Goal: Find specific page/section: Find specific page/section

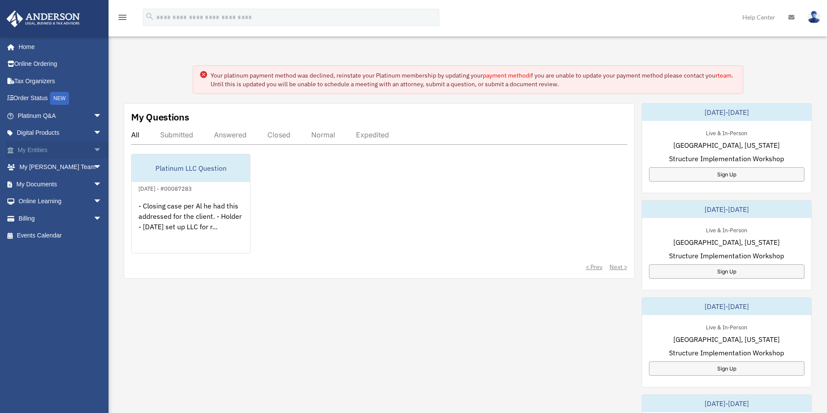
click at [35, 151] on link "My Entities arrow_drop_down" at bounding box center [60, 149] width 109 height 17
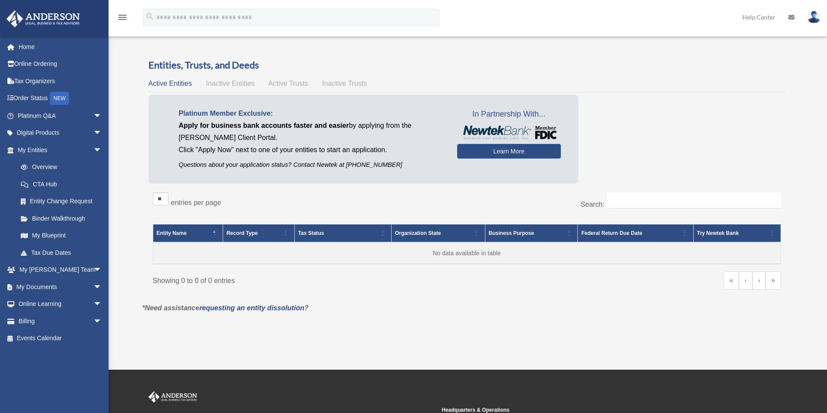
click at [215, 86] on span "Inactive Entities" at bounding box center [230, 83] width 49 height 7
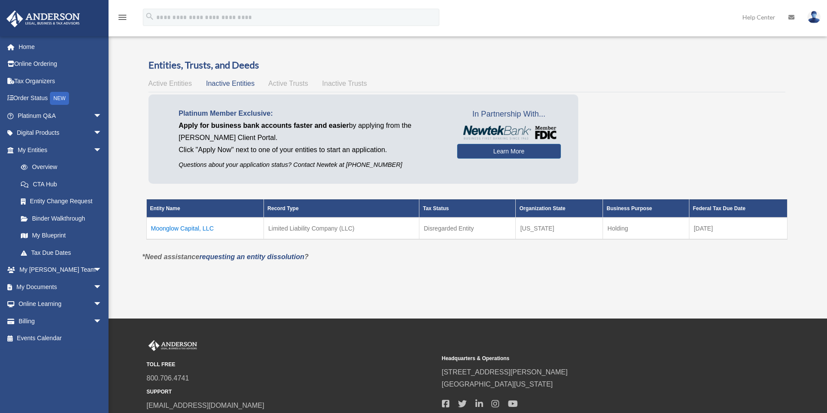
click at [190, 226] on td "Moonglow Capital, LLC" at bounding box center [205, 229] width 118 height 22
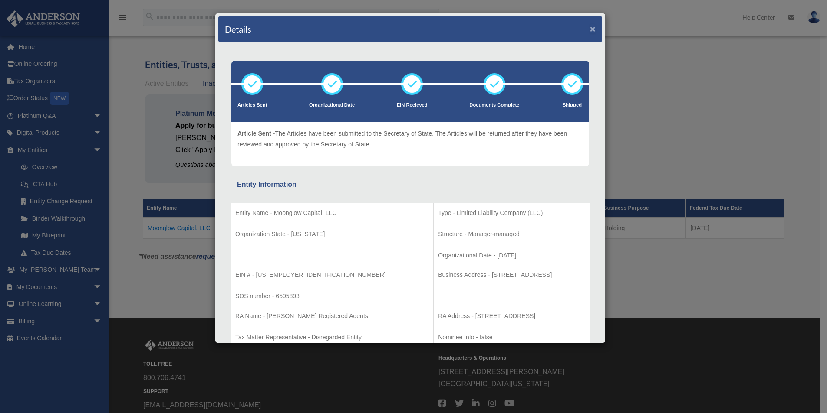
click at [590, 31] on button "×" at bounding box center [593, 28] width 6 height 9
